Goal: Transaction & Acquisition: Subscribe to service/newsletter

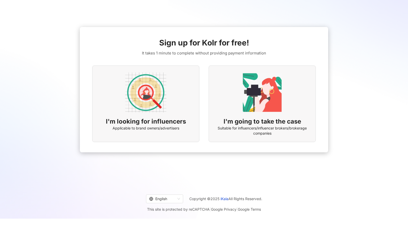
scroll to position [23, 0]
click at [259, 135] on span "Suitable for influencers/influencer brokers/brokerage companies" at bounding box center [262, 131] width 94 height 10
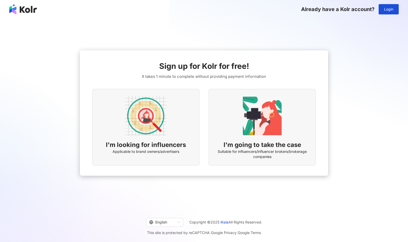
click at [161, 138] on div "I'm looking for influencers Applicable to brand owners/advertisers" at bounding box center [145, 127] width 107 height 77
